Goal: Information Seeking & Learning: Learn about a topic

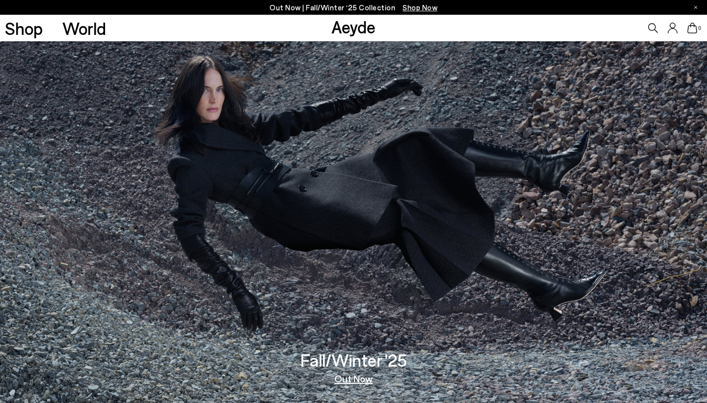
scroll to position [16, 0]
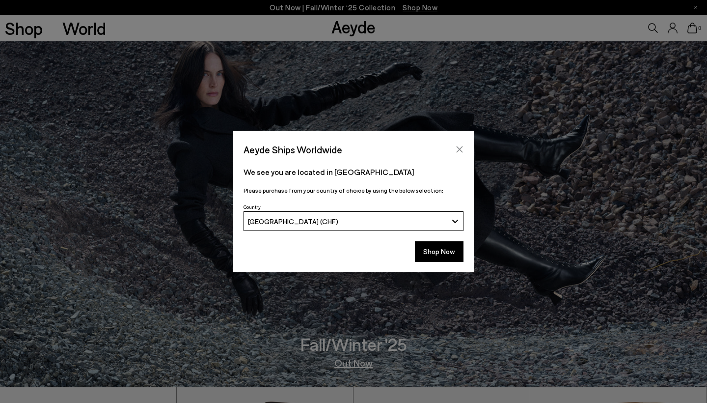
click at [459, 150] on icon "Close" at bounding box center [460, 149] width 6 height 6
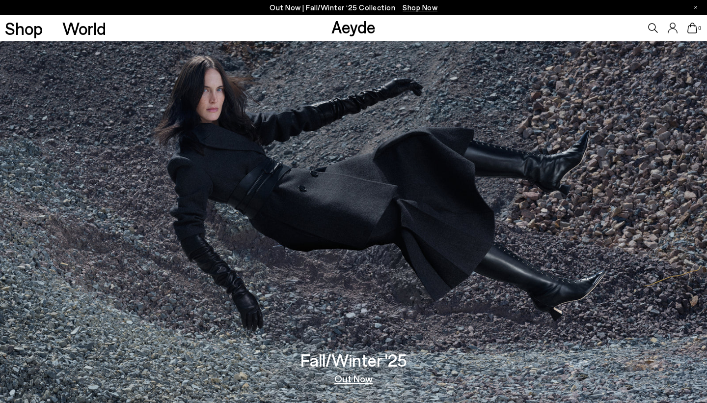
scroll to position [0, 0]
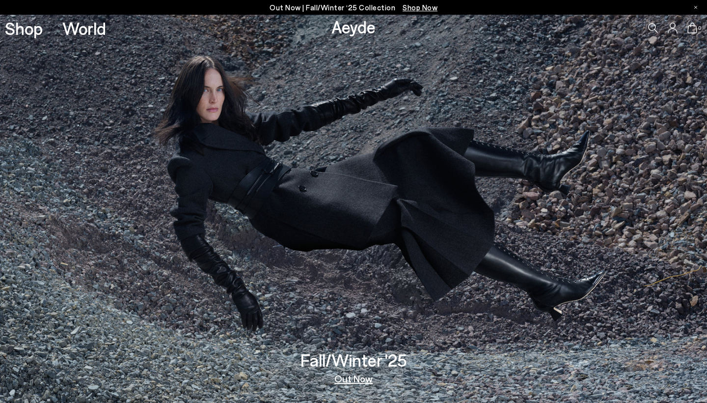
click at [356, 382] on link "Out Now" at bounding box center [353, 378] width 38 height 10
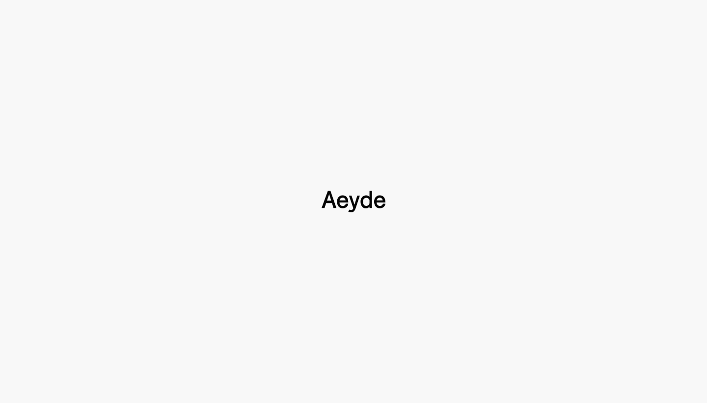
scroll to position [593, 0]
click at [350, 201] on img at bounding box center [354, 201] width 64 height 22
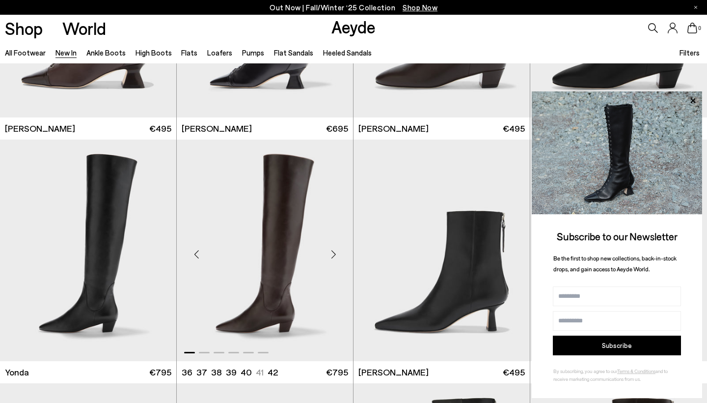
scroll to position [1388, 0]
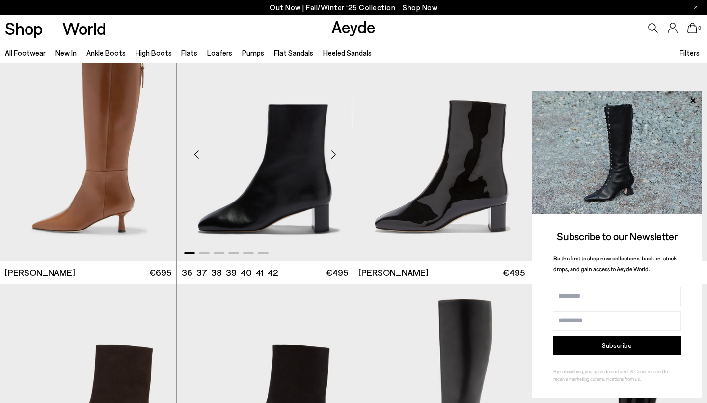
scroll to position [1980, 0]
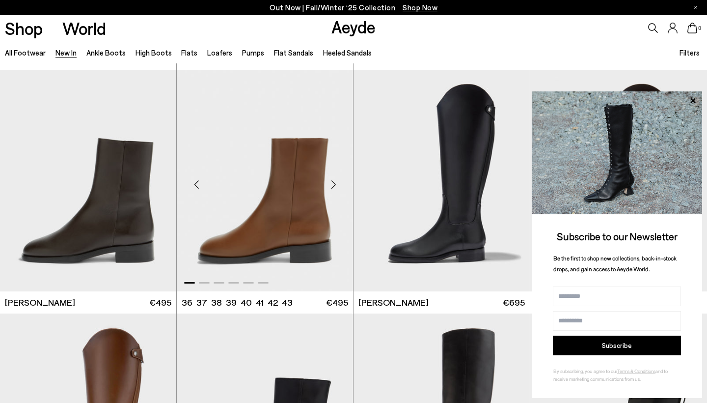
scroll to position [4137, 0]
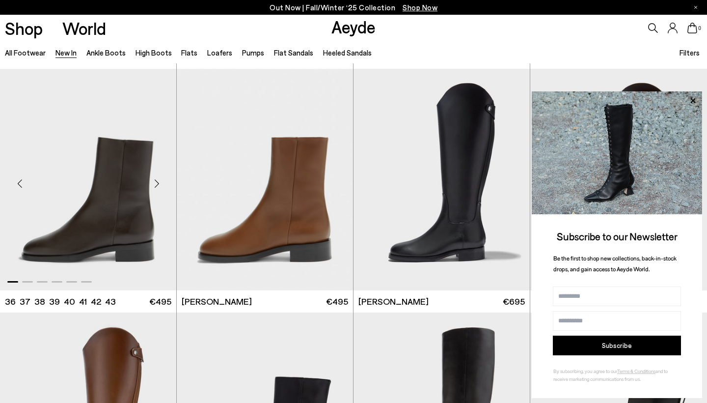
click at [126, 188] on img "1 / 6" at bounding box center [88, 179] width 176 height 221
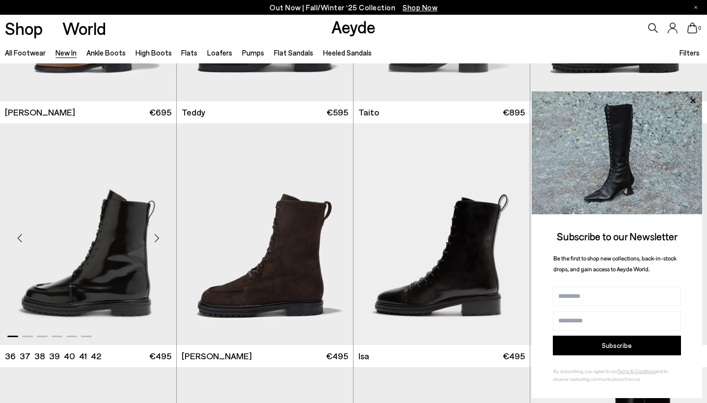
scroll to position [4572, 0]
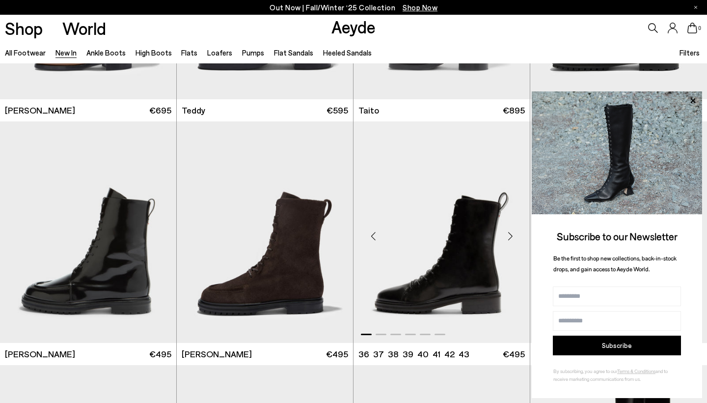
click at [433, 272] on img "1 / 6" at bounding box center [441, 231] width 176 height 221
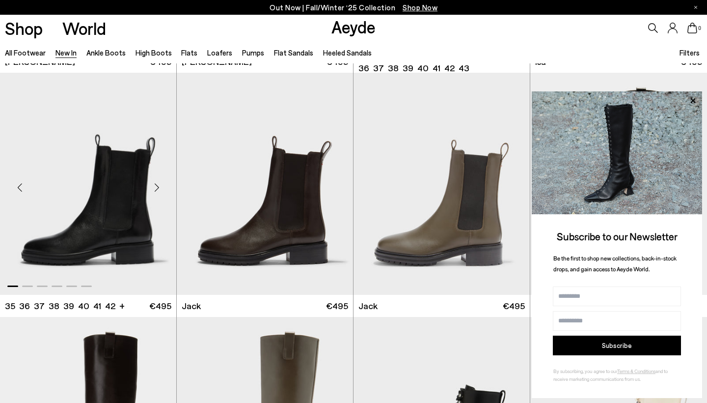
scroll to position [4868, 0]
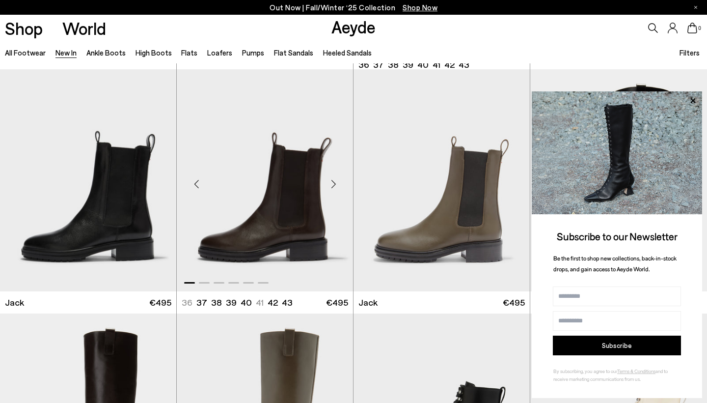
click at [266, 240] on img "1 / 6" at bounding box center [265, 179] width 176 height 221
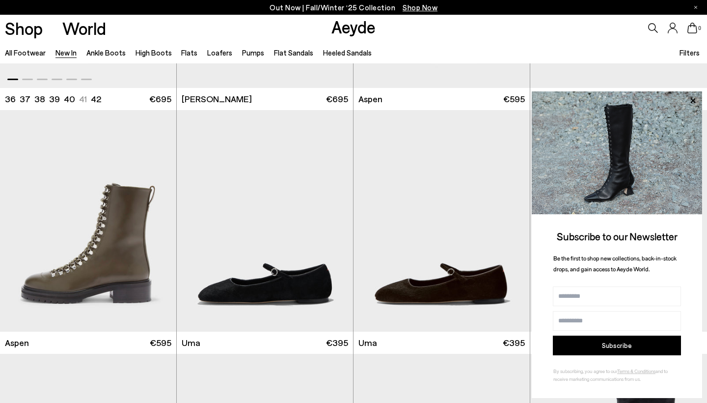
scroll to position [5315, 0]
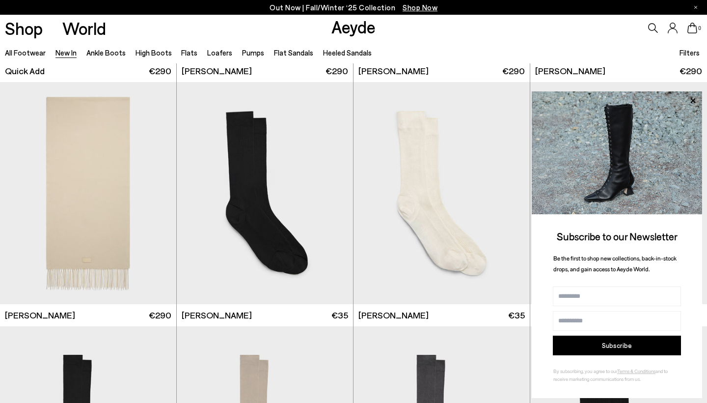
scroll to position [7282, 0]
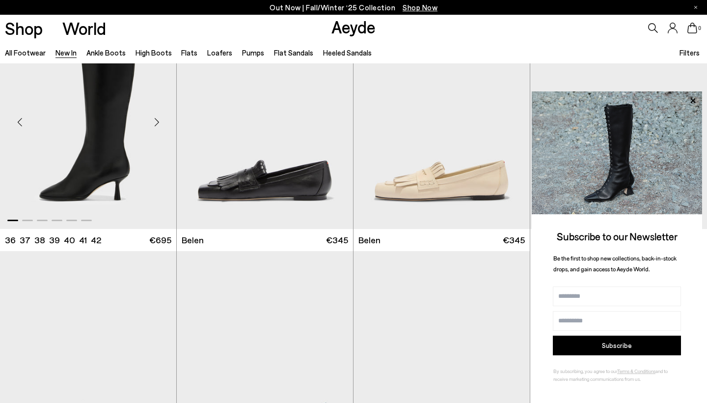
scroll to position [8590, 0]
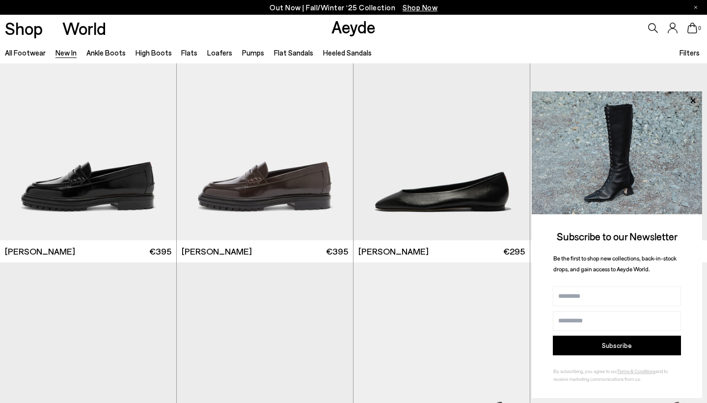
scroll to position [9304, 0]
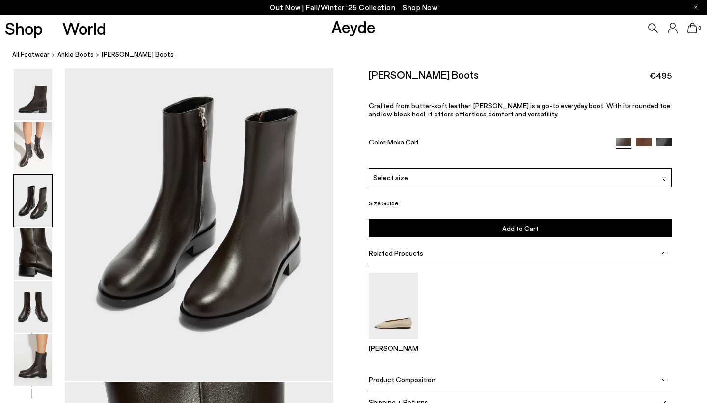
scroll to position [779, 0]
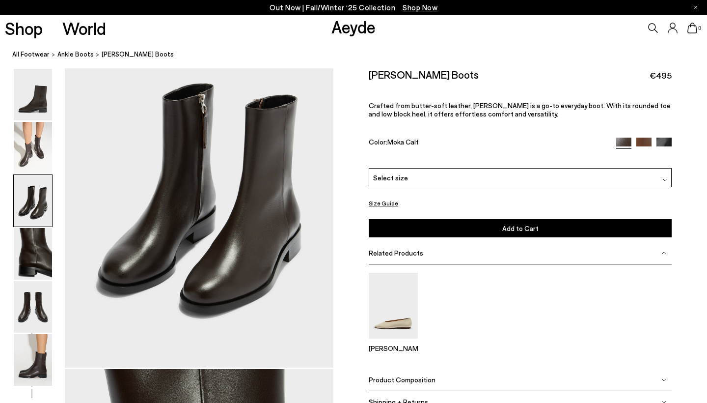
click at [210, 212] on div at bounding box center [166, 368] width 333 height 2156
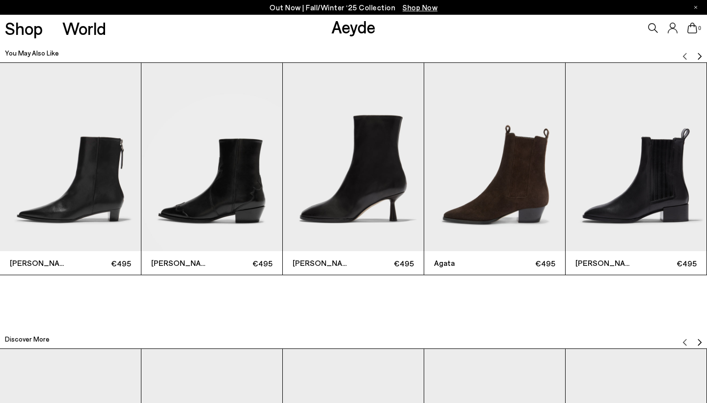
scroll to position [2236, 0]
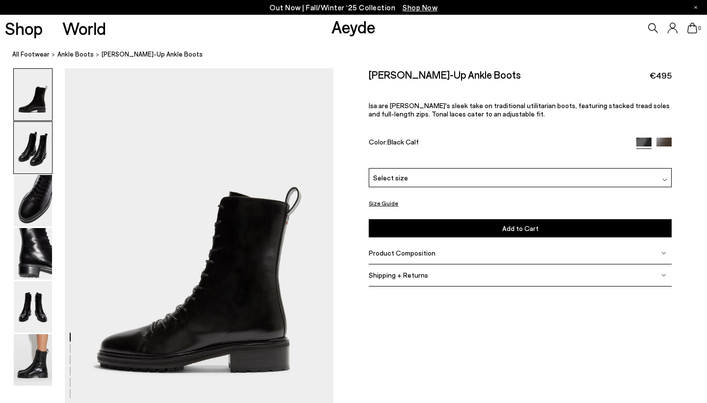
click at [38, 157] on img at bounding box center [33, 148] width 38 height 52
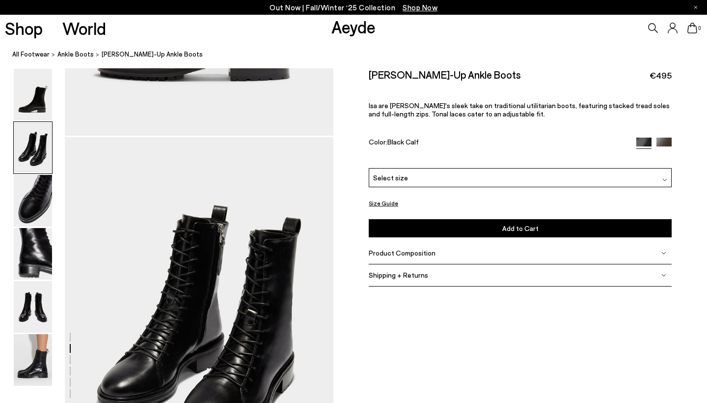
scroll to position [360, 0]
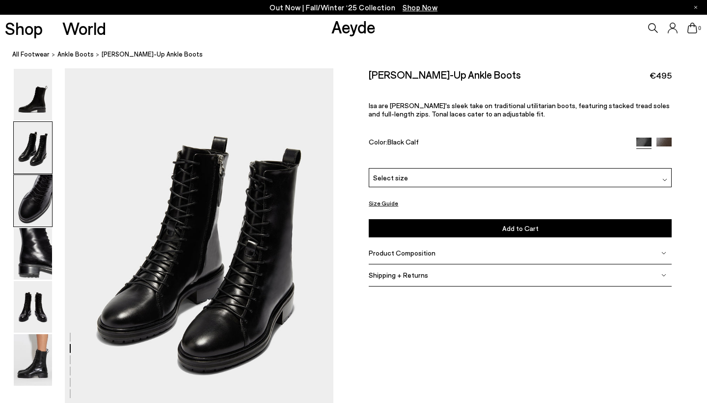
click at [35, 190] on img at bounding box center [33, 201] width 38 height 52
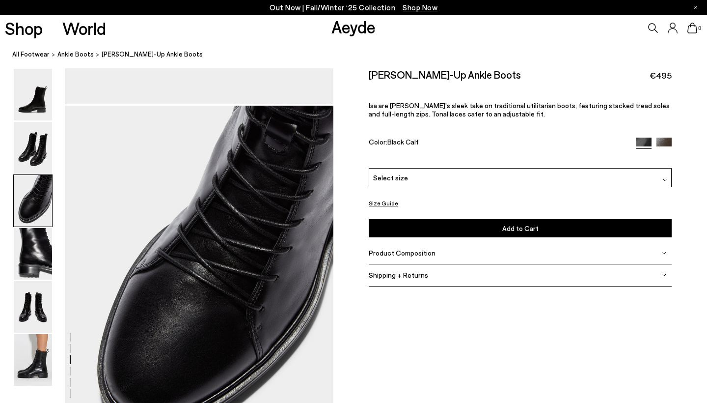
scroll to position [720, 0]
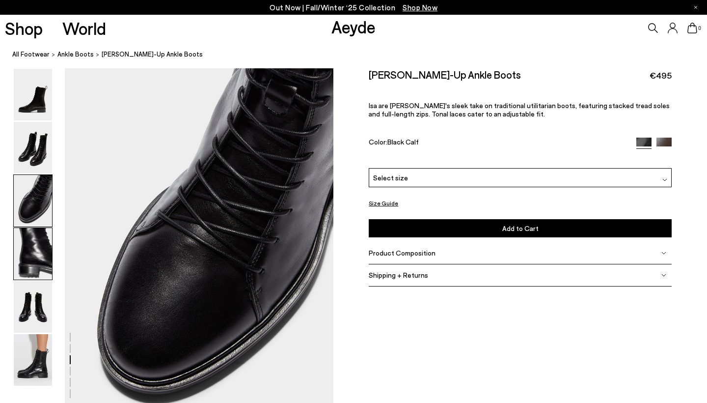
click at [41, 245] on img at bounding box center [33, 254] width 38 height 52
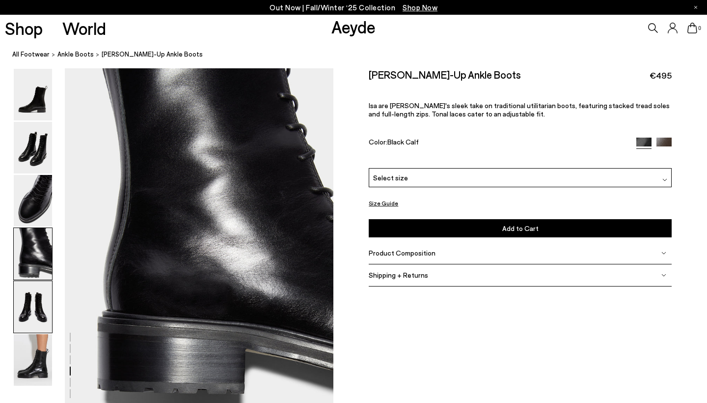
click at [35, 308] on img at bounding box center [33, 307] width 38 height 52
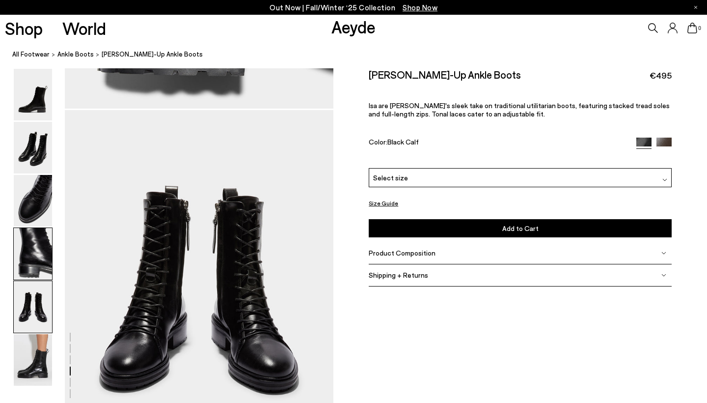
scroll to position [1439, 0]
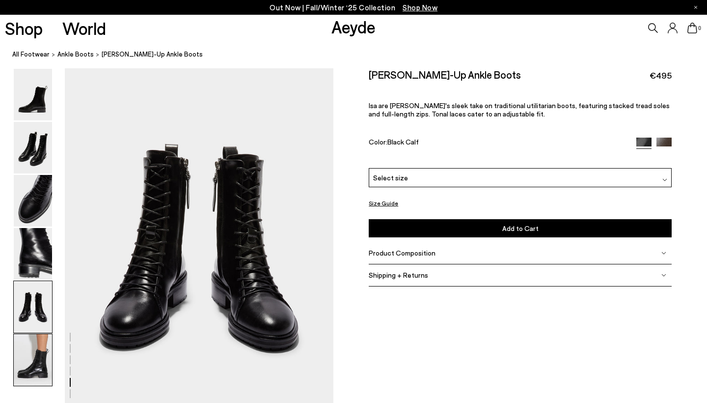
click at [32, 371] on img at bounding box center [33, 360] width 38 height 52
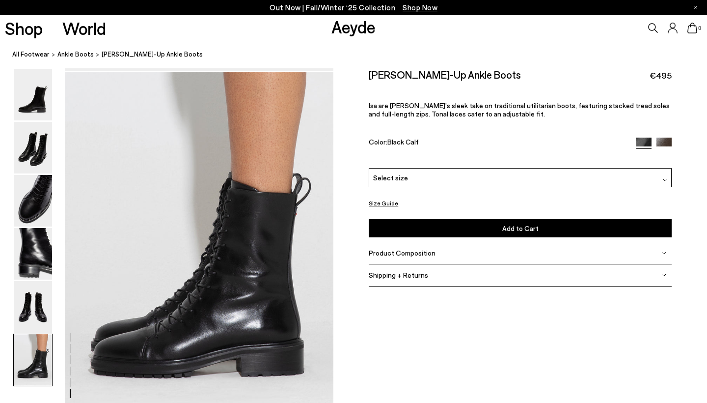
scroll to position [1866, 0]
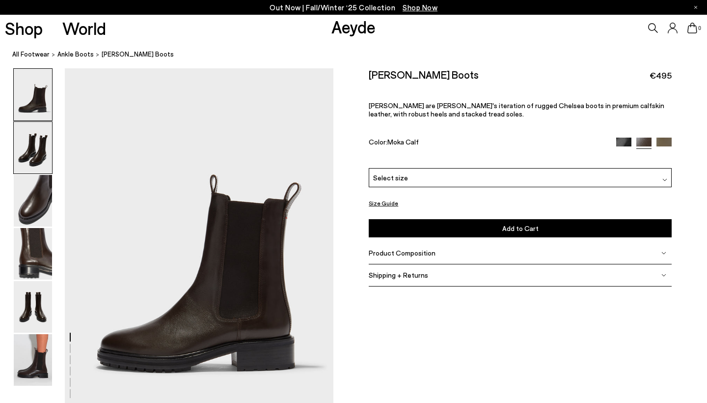
click at [28, 153] on img at bounding box center [33, 148] width 38 height 52
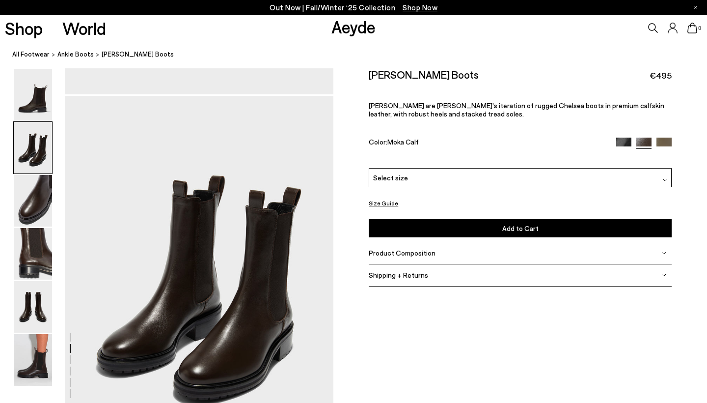
scroll to position [360, 0]
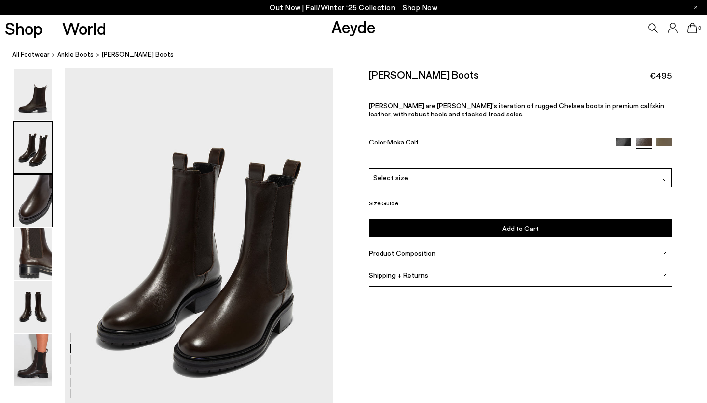
click at [33, 203] on img at bounding box center [33, 201] width 38 height 52
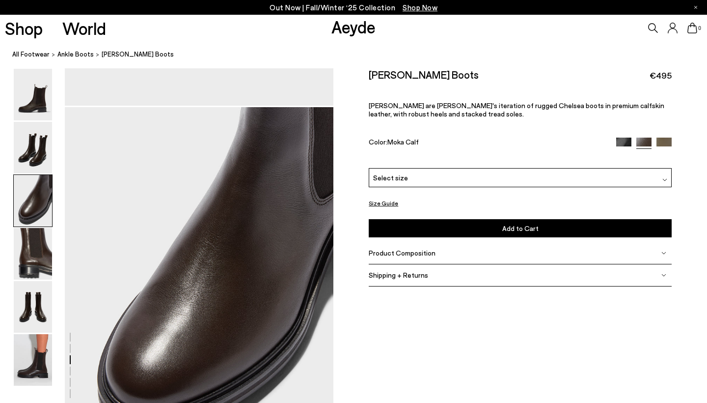
scroll to position [720, 0]
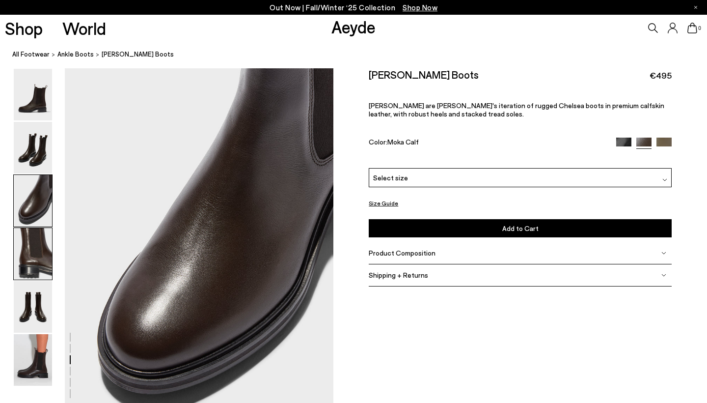
click at [37, 249] on img at bounding box center [33, 254] width 38 height 52
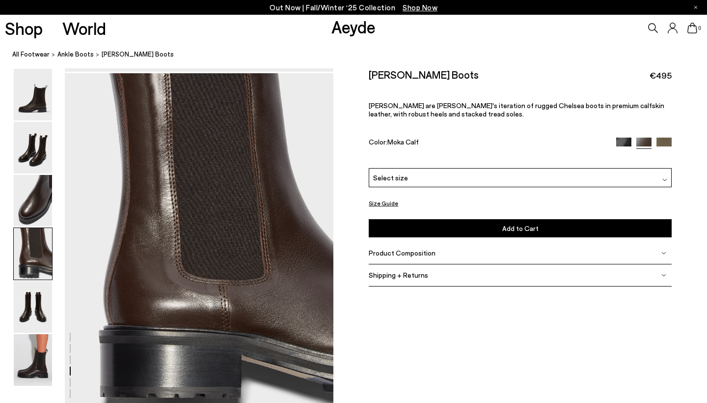
scroll to position [1079, 0]
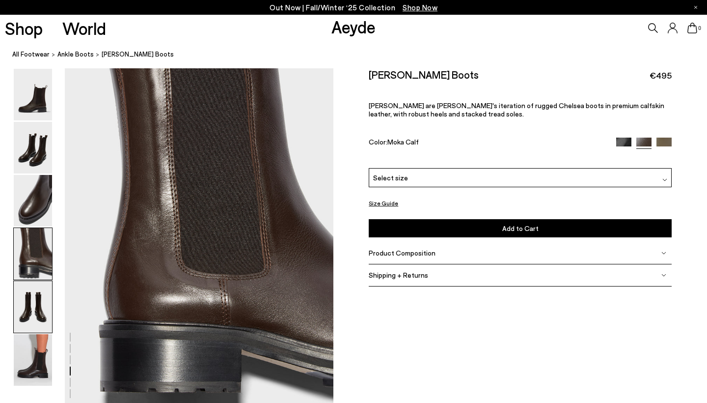
click at [39, 305] on img at bounding box center [33, 307] width 38 height 52
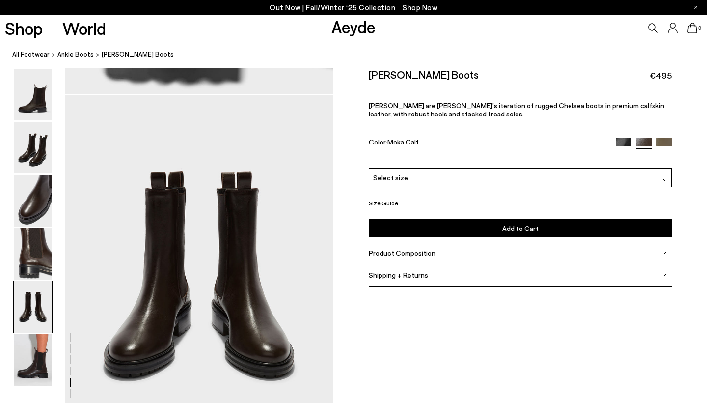
scroll to position [1439, 0]
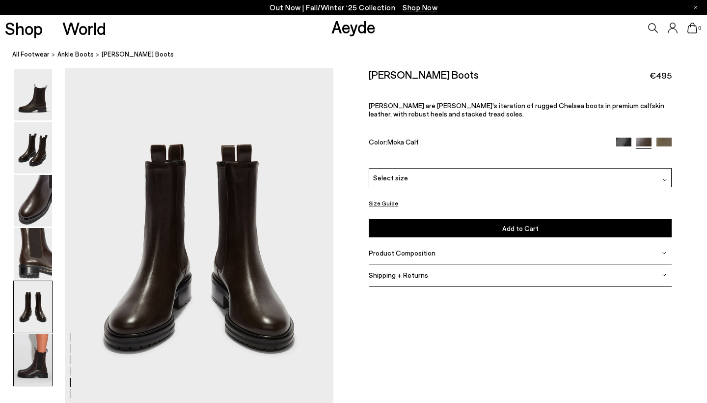
click at [27, 362] on img at bounding box center [33, 360] width 38 height 52
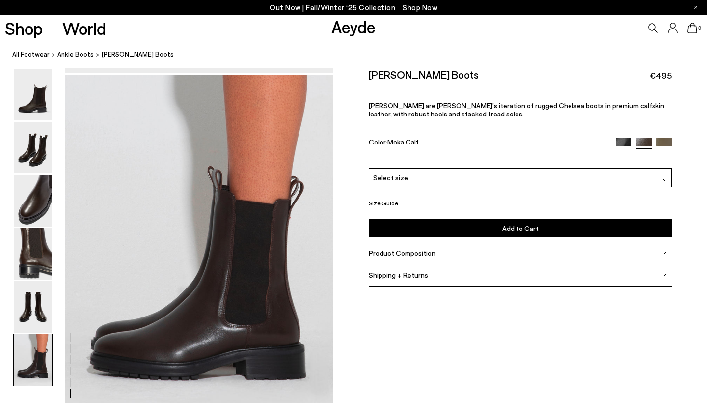
scroll to position [1866, 0]
